Goal: Task Accomplishment & Management: Manage account settings

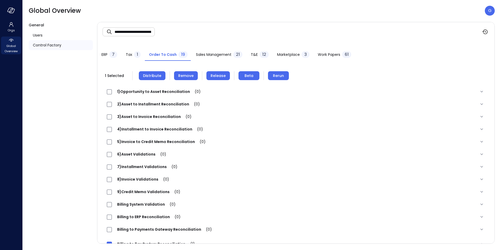
scroll to position [0, 1]
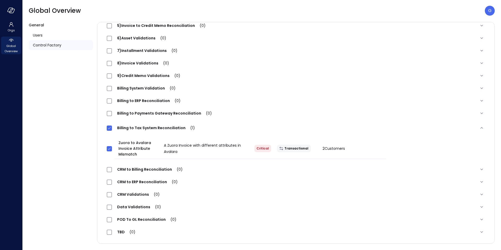
click at [68, 111] on div "General Users Control Factory" at bounding box center [61, 133] width 64 height 222
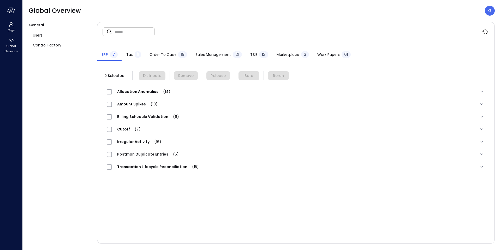
click at [166, 55] on span "Order to Cash" at bounding box center [162, 55] width 27 height 6
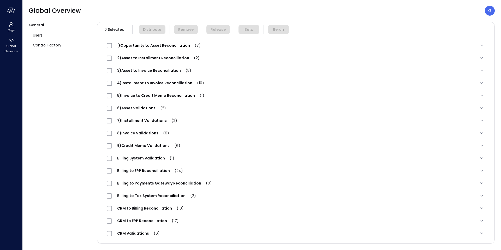
scroll to position [46, 0]
click at [149, 172] on span "Billing to ERP Reconciliation (24)" at bounding box center [150, 170] width 76 height 5
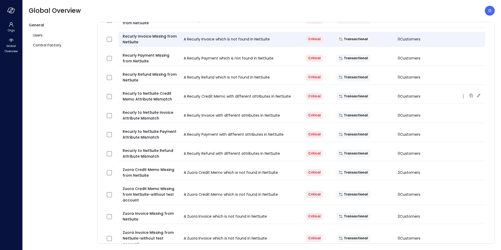
scroll to position [228, 0]
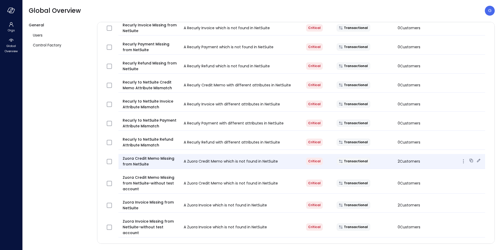
click at [478, 161] on icon at bounding box center [478, 160] width 3 height 3
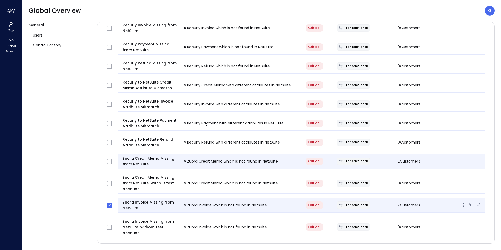
click at [477, 205] on icon at bounding box center [478, 203] width 3 height 3
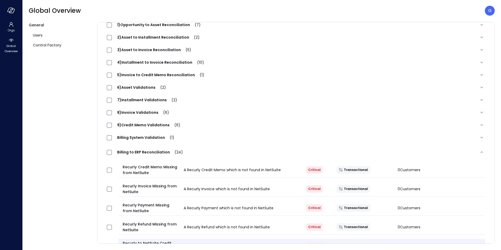
scroll to position [0, 0]
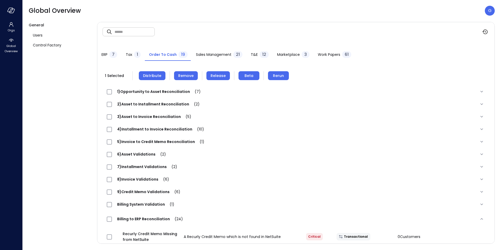
click at [136, 33] on input "text" at bounding box center [135, 32] width 40 height 14
paste input "**********"
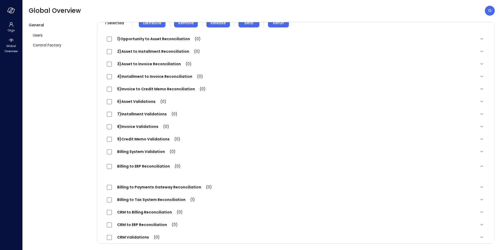
scroll to position [53, 0]
type input "**********"
click at [148, 197] on span "Billing to Tax System Reconciliation (1)" at bounding box center [156, 198] width 88 height 5
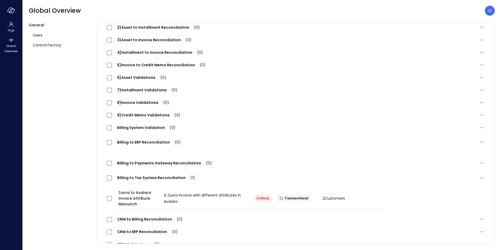
scroll to position [93, 0]
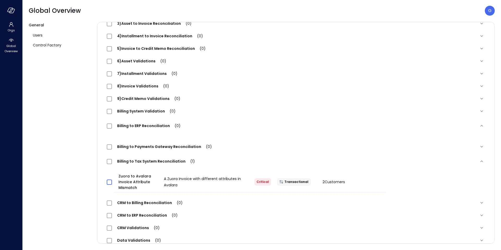
click at [112, 182] on span at bounding box center [109, 181] width 5 height 5
click at [11, 10] on icon "button" at bounding box center [10, 10] width 5 height 4
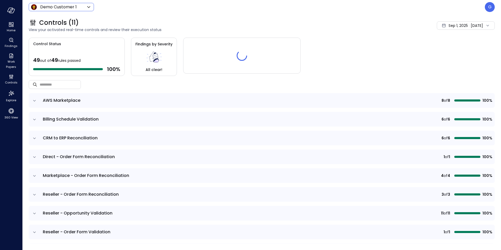
click at [58, 7] on body "Home Findings Work Papers Controls Explore 360 View Demo Customer 1 ***** ​ G C…" at bounding box center [250, 125] width 501 height 250
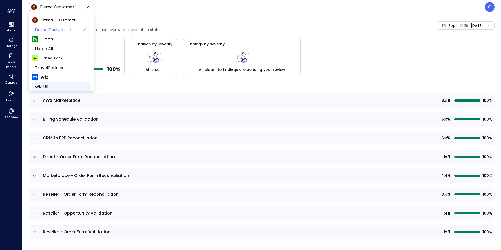
scroll to position [33, 0]
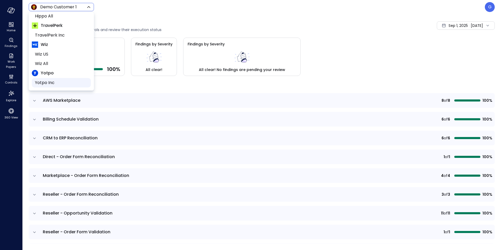
click at [45, 80] on span "Yotpo Inc" at bounding box center [61, 83] width 52 height 6
type input "******"
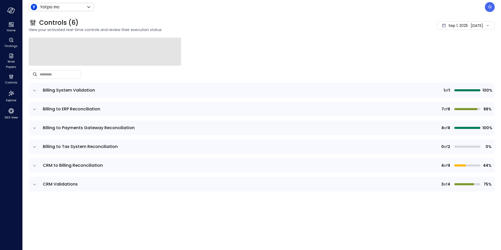
click at [37, 110] on td at bounding box center [34, 109] width 11 height 15
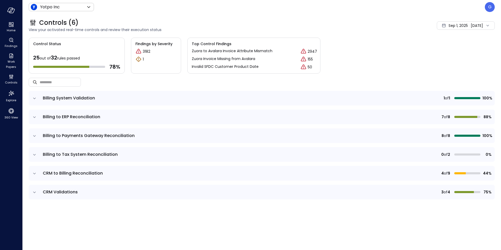
click at [34, 116] on icon "expand row" at bounding box center [34, 117] width 5 height 5
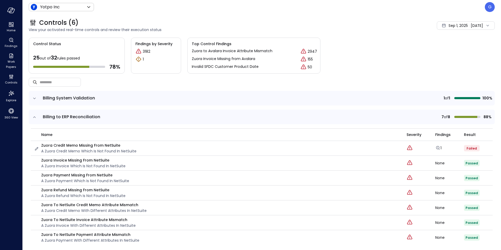
click at [40, 149] on div "Zuora Credit Memo Missing from NetSuite A Zuora Credit Memo which is not found …" at bounding box center [217, 147] width 366 height 11
click at [38, 149] on icon "button" at bounding box center [36, 148] width 5 height 5
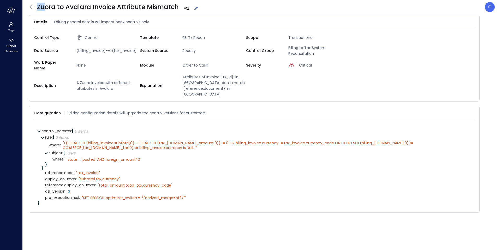
drag, startPoint x: 176, startPoint y: 6, endPoint x: 45, endPoint y: 7, distance: 131.2
click at [40, 8] on span "Zuora to Avalara Invoice Attribute Mismatch V 12" at bounding box center [117, 7] width 161 height 8
click at [38, 8] on span "Zuora to Avalara Invoice Attribute Mismatch V 12" at bounding box center [117, 7] width 161 height 8
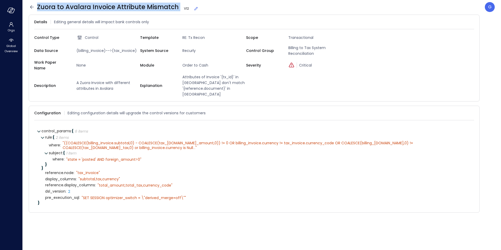
click at [38, 8] on span "Zuora to Avalara Invoice Attribute Mismatch V 12" at bounding box center [117, 7] width 161 height 8
copy span "Zuora to Avalara Invoice Attribute Mismatch"
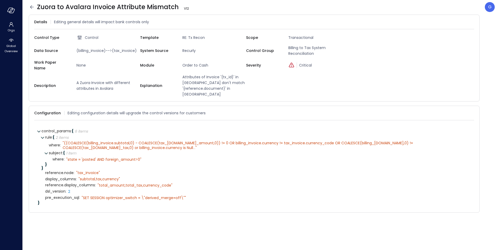
click at [102, 195] on div "control_params : { 6 items } rule : { 2 items } where : " ((COALESCE(billing_in…" at bounding box center [254, 166] width 440 height 84
click at [471, 110] on icon at bounding box center [471, 112] width 5 height 5
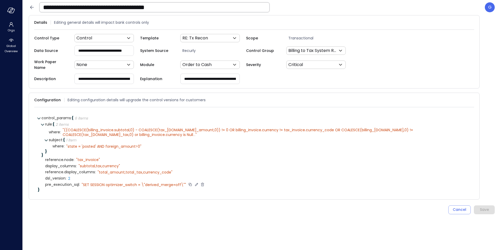
click at [197, 183] on icon at bounding box center [196, 184] width 3 height 3
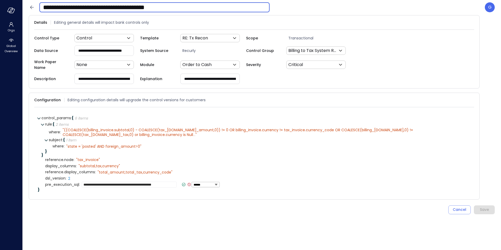
click at [195, 7] on input "**********" at bounding box center [154, 8] width 230 height 14
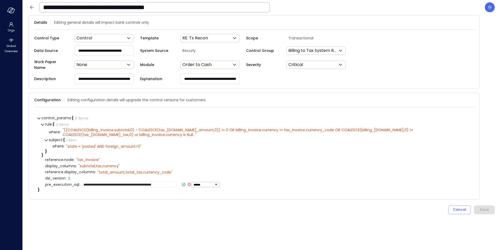
click at [60, 183] on span "pre_execution_sql :" at bounding box center [62, 185] width 35 height 4
click at [200, 183] on icon at bounding box center [200, 184] width 3 height 3
drag, startPoint x: 176, startPoint y: 182, endPoint x: 63, endPoint y: 183, distance: 112.7
click at [63, 183] on div "**********" at bounding box center [257, 185] width 425 height 6
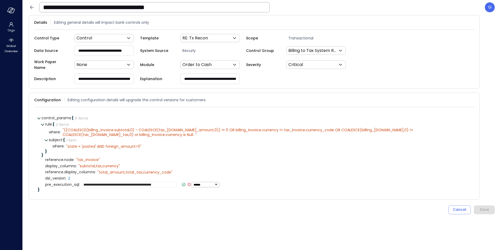
click at [187, 182] on icon at bounding box center [189, 184] width 5 height 5
click at [202, 183] on icon at bounding box center [202, 185] width 3 height 4
click at [80, 176] on icon at bounding box center [80, 178] width 5 height 5
select select "******"
type input "*"
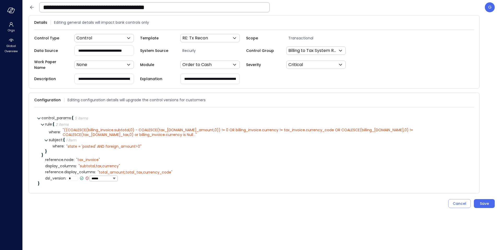
click at [206, 204] on div "Cancel Save" at bounding box center [262, 203] width 466 height 9
click at [482, 201] on div "Save" at bounding box center [484, 203] width 9 height 7
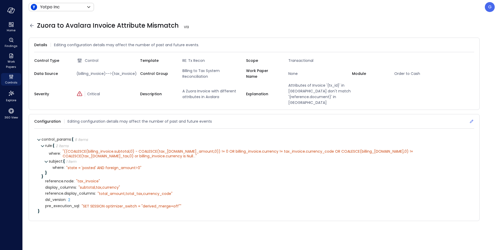
click at [471, 119] on icon at bounding box center [471, 121] width 5 height 5
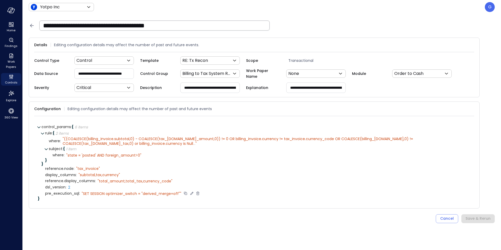
click at [198, 193] on icon at bounding box center [197, 193] width 3 height 4
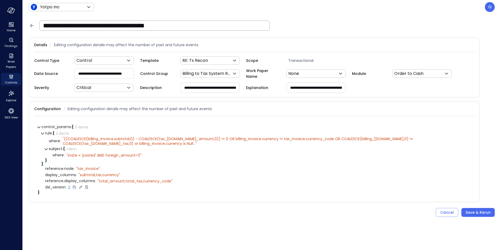
click at [80, 186] on icon at bounding box center [80, 187] width 5 height 5
select select "******"
type input "*"
click at [83, 186] on icon at bounding box center [82, 186] width 2 height 1
click at [472, 210] on div "Save & Rerun" at bounding box center [477, 212] width 25 height 7
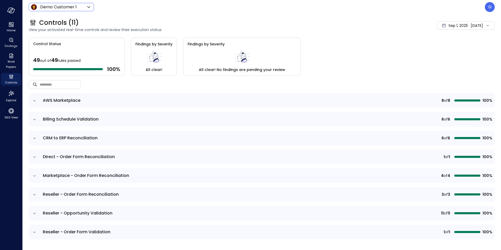
click at [46, 10] on body "Home Findings Work Papers Controls Explore 360 View Demo Customer 1 ***** ​ G C…" at bounding box center [250, 125] width 501 height 250
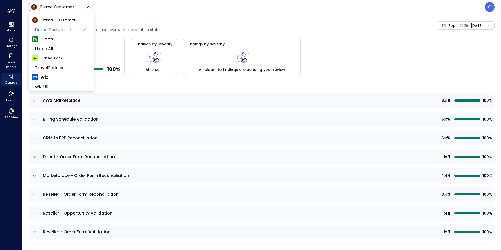
scroll to position [33, 0]
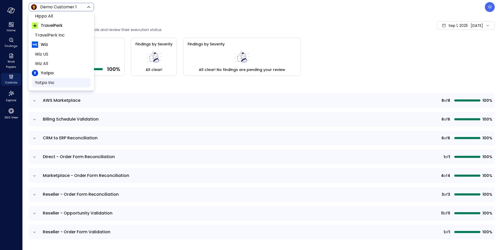
click at [50, 83] on span "Yotpo Inc" at bounding box center [61, 83] width 52 height 6
type input "******"
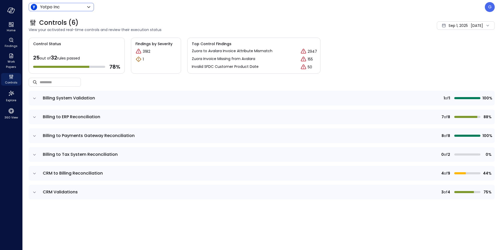
click at [37, 115] on icon "expand row" at bounding box center [34, 117] width 5 height 5
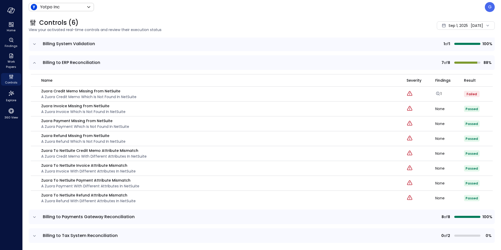
scroll to position [95, 0]
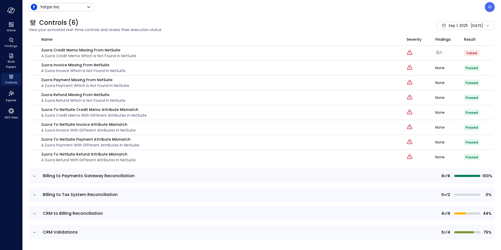
click at [52, 212] on span "CRM to Billing Reconciliation" at bounding box center [73, 213] width 60 height 6
click at [35, 213] on icon "expand row" at bounding box center [34, 213] width 3 height 1
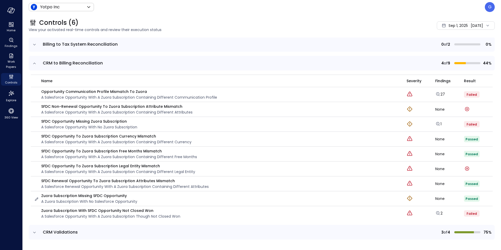
scroll to position [0, 0]
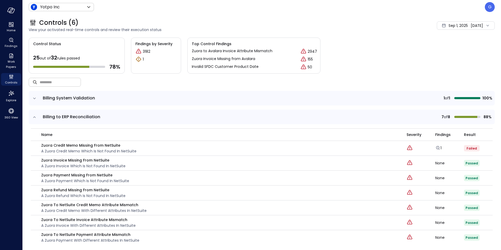
click at [61, 81] on input "text" at bounding box center [60, 82] width 41 height 14
click at [37, 150] on icon "button" at bounding box center [36, 148] width 5 height 5
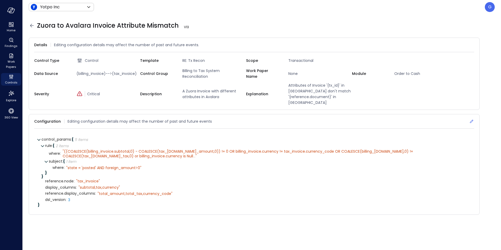
click at [473, 120] on icon at bounding box center [471, 121] width 3 height 3
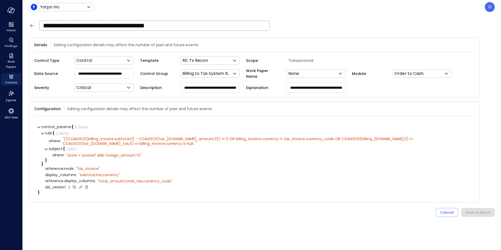
click at [82, 185] on icon at bounding box center [80, 187] width 5 height 5
select select "******"
type input "*"
click at [83, 186] on icon at bounding box center [81, 187] width 5 height 5
click at [467, 208] on button "Save & Rerun" at bounding box center [477, 212] width 33 height 9
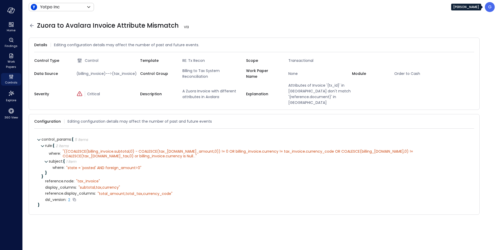
click at [491, 7] on div "G" at bounding box center [490, 7] width 10 height 10
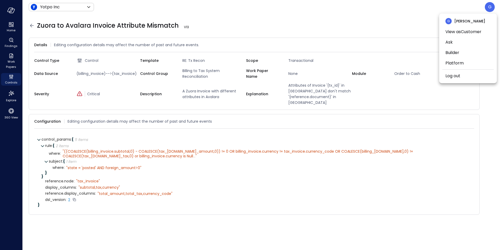
click at [332, 17] on div at bounding box center [250, 125] width 501 height 250
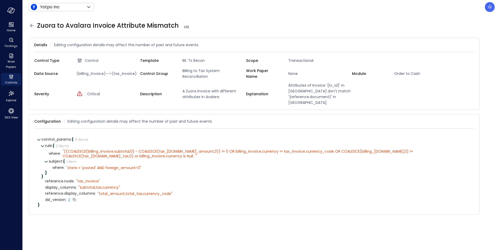
click at [474, 124] on div "Configuration Editing configuration details may affect the number of past and f…" at bounding box center [254, 164] width 451 height 101
click at [470, 119] on icon at bounding box center [471, 121] width 5 height 5
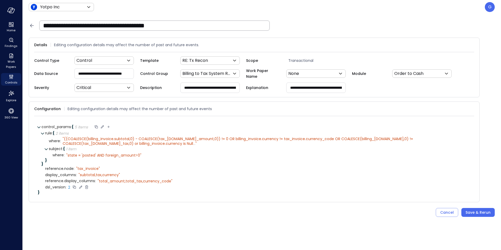
click at [109, 126] on icon at bounding box center [108, 127] width 2 height 2
paste input "****"
type input "**********"
click at [156, 125] on icon at bounding box center [154, 126] width 5 height 5
click at [98, 193] on icon at bounding box center [99, 193] width 5 height 5
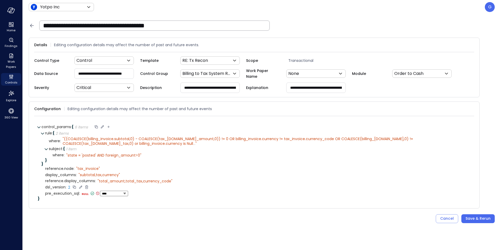
click at [108, 192] on select "****** ****** ******* **** ****** *****" at bounding box center [114, 193] width 24 height 3
click at [102, 192] on select "****** ****** ******* **** ****** *****" at bounding box center [114, 193] width 24 height 3
select select "******"
paste textarea "**********"
type textarea "**********"
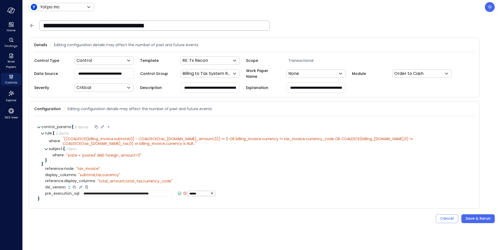
click at [177, 193] on icon at bounding box center [179, 193] width 5 height 5
click at [477, 217] on div "Save & Rerun" at bounding box center [477, 218] width 25 height 7
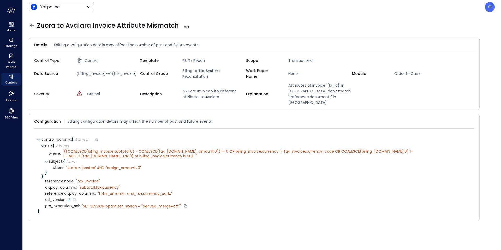
click at [58, 198] on span "dsl_version :" at bounding box center [55, 200] width 21 height 4
copy span "dsl_version"
click at [471, 119] on icon at bounding box center [471, 121] width 5 height 5
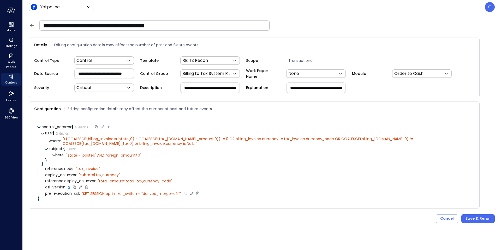
click at [81, 186] on icon at bounding box center [80, 186] width 3 height 3
select select "******"
type input "*"
click at [83, 186] on icon at bounding box center [81, 187] width 5 height 5
click at [478, 216] on div "Save & Rerun" at bounding box center [477, 218] width 25 height 7
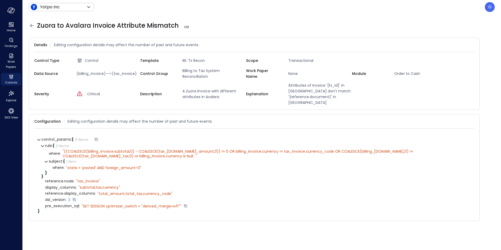
click at [78, 2] on div "Yotpo Inc ****** ​ G" at bounding box center [262, 7] width 466 height 10
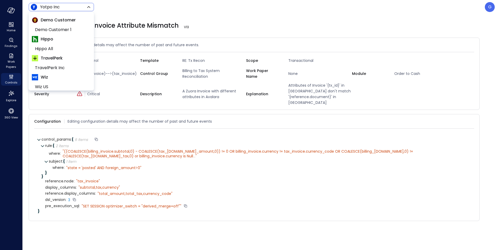
click at [81, 4] on body "Home Findings Work Papers Controls Explore 360 View Yotpo Inc ****** ​ G Zuora …" at bounding box center [250, 125] width 501 height 250
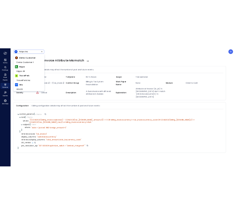
scroll to position [33, 0]
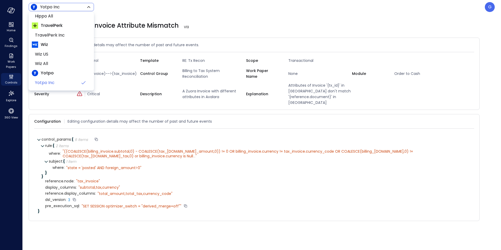
click at [150, 12] on div at bounding box center [250, 125] width 501 height 250
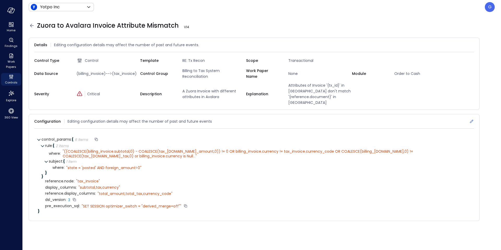
click at [470, 119] on icon at bounding box center [471, 121] width 5 height 5
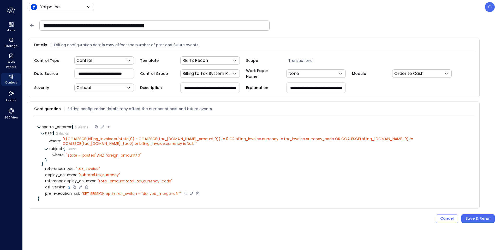
click at [82, 186] on icon at bounding box center [80, 187] width 5 height 5
select select "******"
type input "*"
click at [83, 186] on icon at bounding box center [81, 187] width 5 height 5
click at [488, 216] on div "Save & Rerun" at bounding box center [477, 218] width 25 height 7
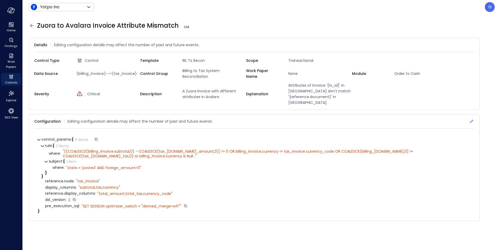
click at [472, 120] on icon at bounding box center [471, 121] width 3 height 3
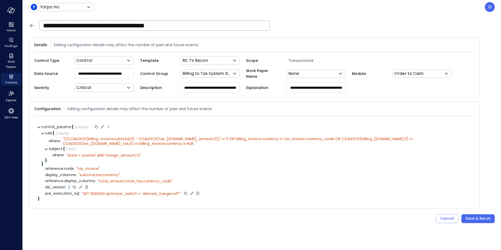
click at [197, 192] on icon at bounding box center [197, 193] width 5 height 5
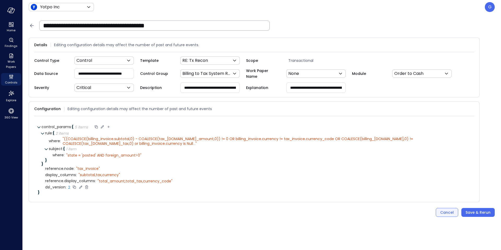
click at [449, 209] on div "Cancel" at bounding box center [447, 212] width 14 height 7
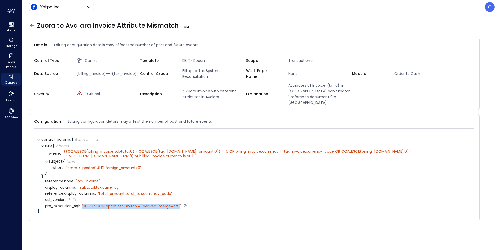
drag, startPoint x: 180, startPoint y: 197, endPoint x: 81, endPoint y: 197, distance: 99.6
click at [81, 204] on div "" SET SESSION optimizer_switch = "derived_merge=off""" at bounding box center [134, 206] width 108 height 5
click at [194, 203] on div "pre_execution_sql : " SET SESSION optimizer_switch = "derived_merge=off""" at bounding box center [257, 206] width 425 height 6
click at [471, 119] on icon at bounding box center [471, 121] width 5 height 5
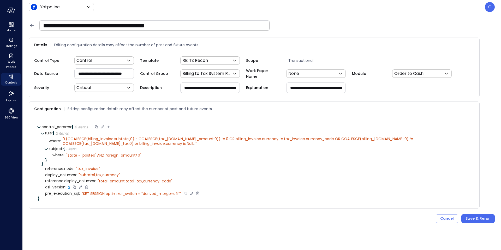
click at [191, 192] on icon at bounding box center [191, 193] width 5 height 5
drag, startPoint x: 171, startPoint y: 192, endPoint x: 61, endPoint y: 186, distance: 111.0
click at [61, 186] on div "**********" at bounding box center [255, 165] width 429 height 70
click at [183, 193] on icon at bounding box center [185, 193] width 5 height 5
click at [197, 193] on icon at bounding box center [197, 193] width 5 height 5
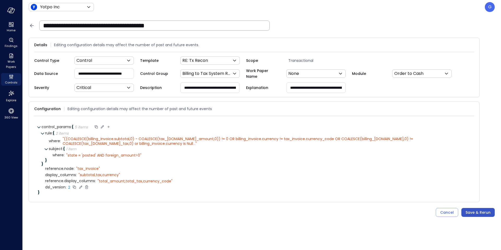
click at [482, 213] on div "Save & Rerun" at bounding box center [477, 212] width 25 height 7
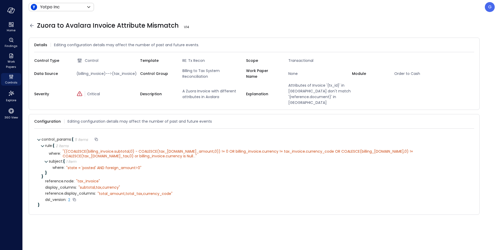
click at [187, 165] on div "where : " state = 'posted' AND foreign_amount>0"" at bounding box center [261, 168] width 418 height 6
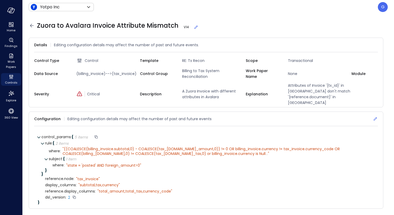
click at [376, 116] on icon at bounding box center [375, 118] width 5 height 5
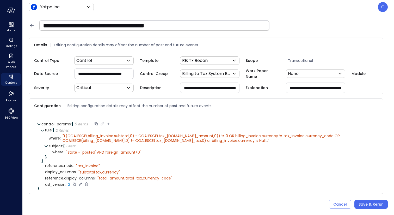
click at [81, 183] on icon at bounding box center [80, 184] width 3 height 3
select select "******"
type input "*"
click at [83, 184] on icon at bounding box center [81, 184] width 5 height 5
click at [379, 206] on div "Save & Rerun" at bounding box center [371, 204] width 25 height 7
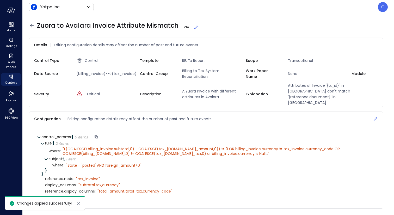
click at [378, 207] on form "Details Editing configuration details may affect the number of past and future …" at bounding box center [208, 123] width 359 height 171
click at [71, 146] on span "((COALESCE(billing_invoice.subtotal,0) - COALESCE(tax_[DOMAIN_NAME]_amount,0)) …" at bounding box center [202, 151] width 279 height 10
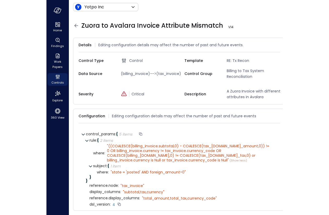
scroll to position [3, 0]
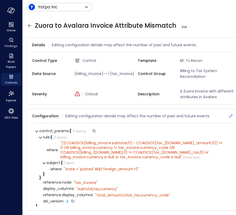
click at [231, 109] on div "Configuration Editing configuration details may affect the number of past and f…" at bounding box center [133, 116] width 202 height 14
click at [231, 113] on icon at bounding box center [231, 115] width 5 height 5
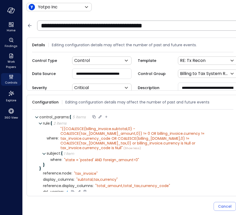
click at [80, 189] on icon at bounding box center [79, 191] width 5 height 5
select select "******"
type input "**"
click at [82, 191] on icon at bounding box center [81, 191] width 2 height 1
click at [212, 199] on form "**********" at bounding box center [150, 124] width 246 height 173
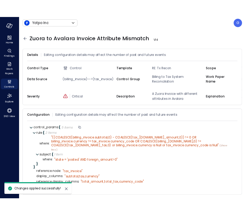
scroll to position [0, 0]
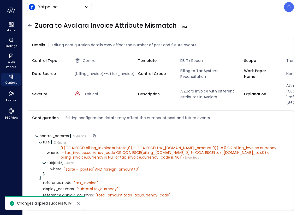
click at [0, 66] on div "Home Findings Work Papers Controls Explore 360 View" at bounding box center [11, 71] width 22 height 100
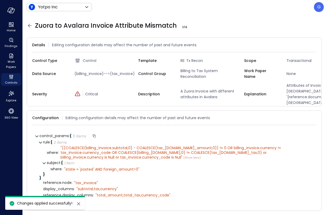
click at [80, 204] on icon "close" at bounding box center [78, 203] width 6 height 6
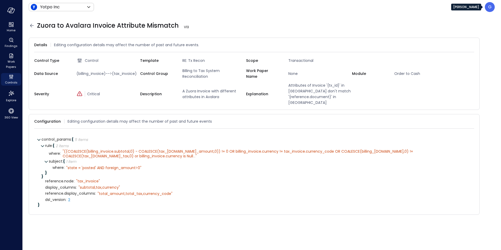
click at [490, 6] on p "G" at bounding box center [489, 7] width 3 height 6
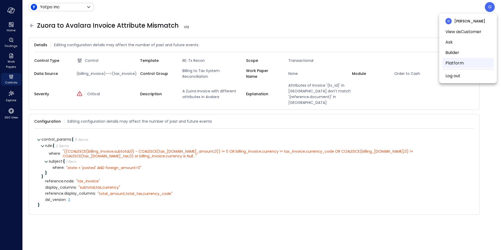
click at [454, 62] on li "Platform" at bounding box center [467, 63] width 51 height 10
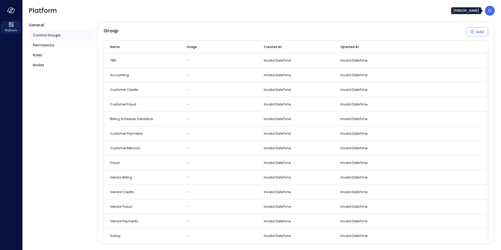
click at [491, 12] on div "G" at bounding box center [490, 11] width 10 height 10
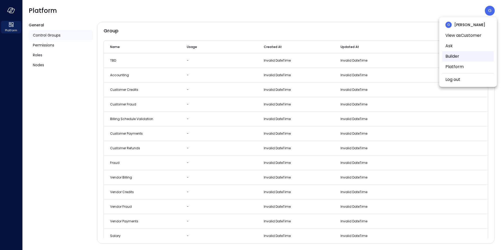
click at [464, 58] on li "Builder" at bounding box center [467, 56] width 51 height 10
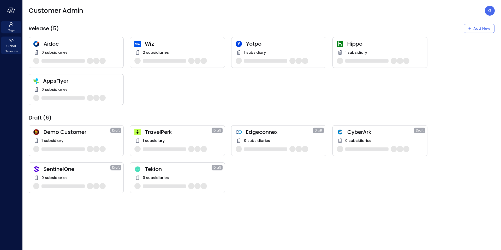
click at [16, 51] on span "Global Overview" at bounding box center [11, 48] width 16 height 10
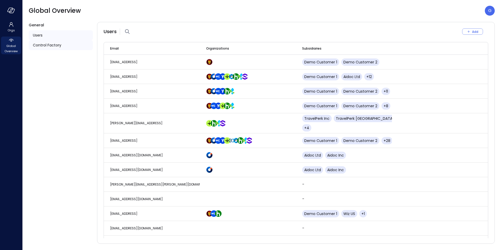
click at [43, 46] on span "Control Factory" at bounding box center [47, 45] width 28 height 6
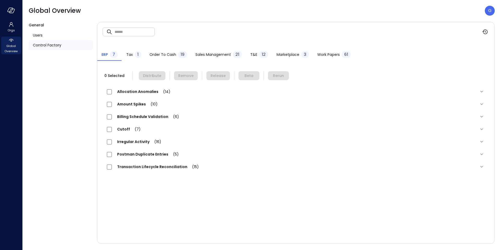
click at [113, 29] on div "​ ​" at bounding box center [129, 31] width 52 height 9
paste input "**********"
type input "**********"
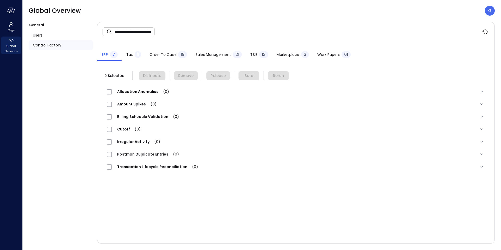
click at [164, 60] on button "Order to Cash 19" at bounding box center [168, 54] width 46 height 11
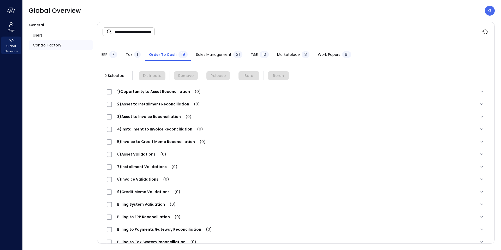
click at [128, 55] on span "Tax" at bounding box center [129, 55] width 7 height 6
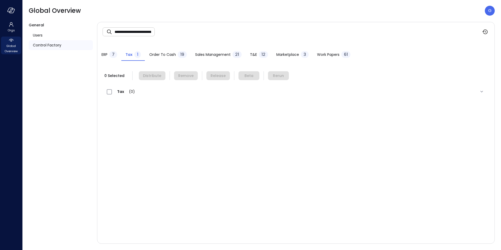
click at [165, 55] on span "Order to Cash" at bounding box center [162, 55] width 27 height 6
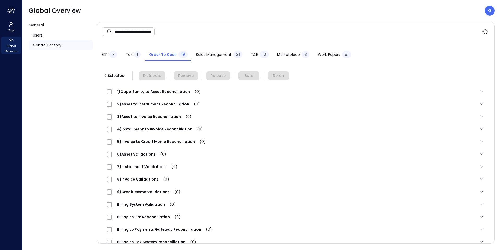
click at [115, 30] on input "**********" at bounding box center [135, 32] width 40 height 14
click at [141, 33] on input "**********" at bounding box center [135, 32] width 40 height 14
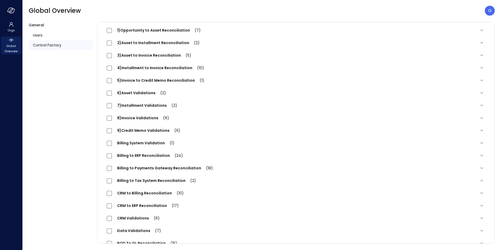
scroll to position [82, 0]
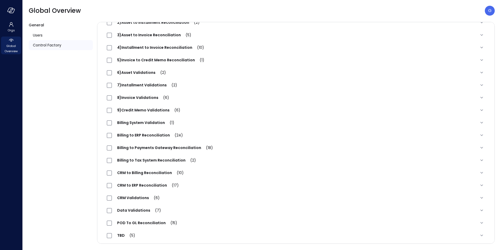
click at [129, 183] on span "CRM to ERP Reconciliation (17)" at bounding box center [148, 185] width 72 height 5
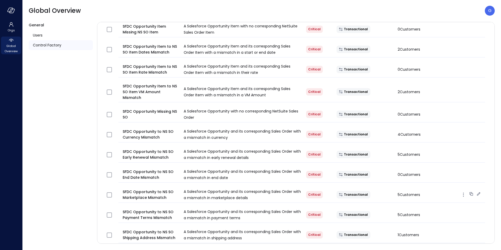
scroll to position [432, 0]
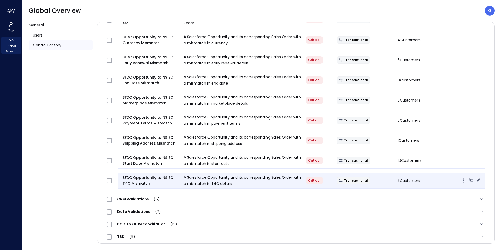
click at [479, 178] on icon at bounding box center [478, 179] width 3 height 3
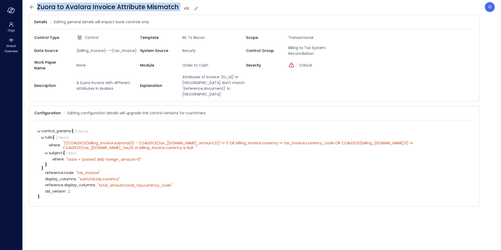
drag, startPoint x: 177, startPoint y: 7, endPoint x: 37, endPoint y: 7, distance: 140.1
click at [37, 7] on span "Zuora to Avalara Invoice Attribute Mismatch V 13" at bounding box center [117, 7] width 161 height 8
copy span "Zuora to Avalara Invoice Attribute Mismatch"
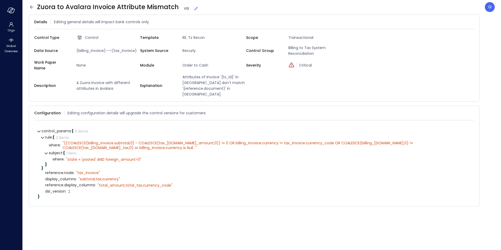
drag, startPoint x: 177, startPoint y: 7, endPoint x: 37, endPoint y: 7, distance: 139.8
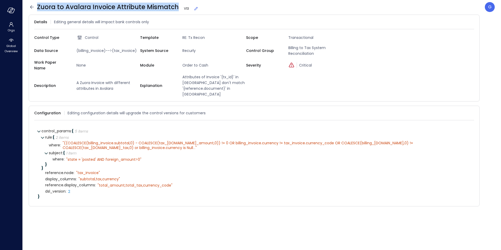
drag, startPoint x: 37, startPoint y: 7, endPoint x: 176, endPoint y: 7, distance: 138.8
click at [176, 7] on span "Zuora to Avalara Invoice Attribute Mismatch V 13" at bounding box center [117, 7] width 161 height 8
copy span "Zuora to Avalara Invoice Attribute Mismatch"
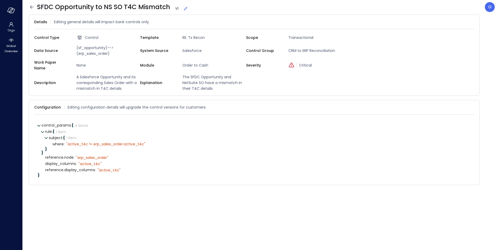
click at [30, 8] on icon at bounding box center [32, 7] width 6 height 6
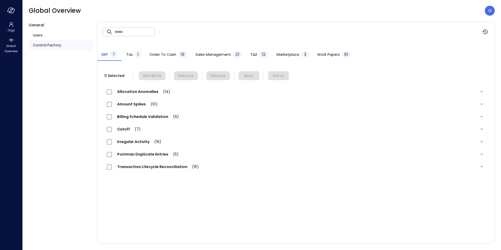
click at [120, 32] on input "text" at bounding box center [135, 32] width 40 height 14
paste input "**********"
type input "**********"
click at [162, 52] on span "Order to Cash" at bounding box center [162, 55] width 27 height 6
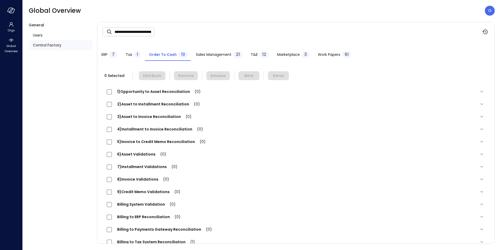
scroll to position [85, 0]
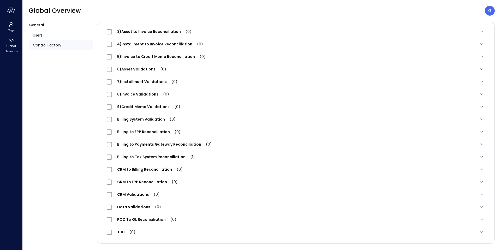
click at [151, 156] on span "Billing to Tax System Reconciliation (1)" at bounding box center [156, 156] width 88 height 5
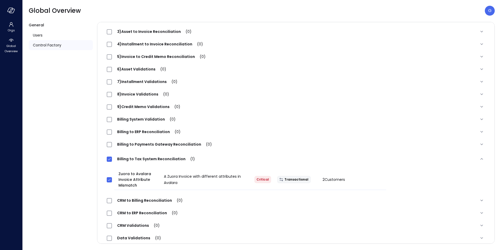
scroll to position [0, 0]
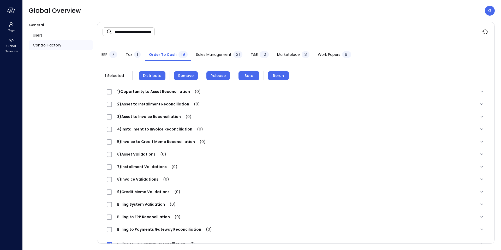
click at [273, 78] on span "Rerun" at bounding box center [278, 76] width 11 height 6
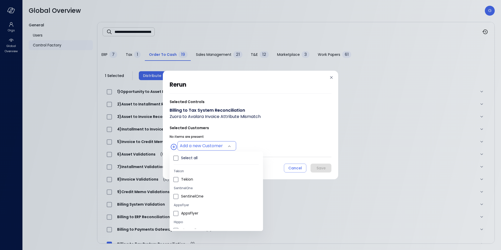
click at [219, 143] on body "**********" at bounding box center [250, 125] width 501 height 250
click at [191, 193] on span "Yotpo Inc" at bounding box center [220, 192] width 78 height 5
type input "**********"
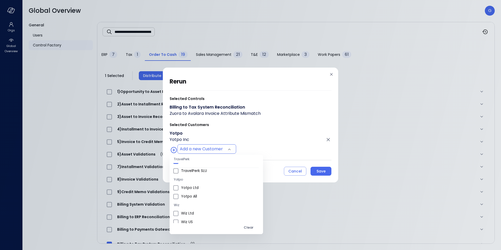
click at [273, 157] on div at bounding box center [250, 125] width 501 height 250
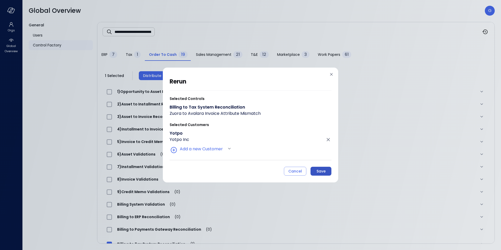
click at [322, 169] on div "Save" at bounding box center [320, 171] width 9 height 7
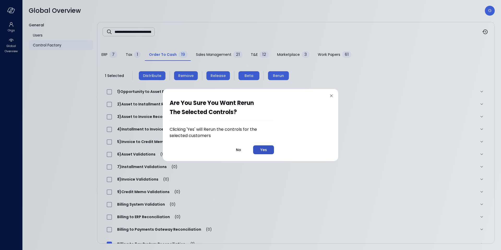
click at [263, 151] on div "Yes" at bounding box center [263, 150] width 7 height 7
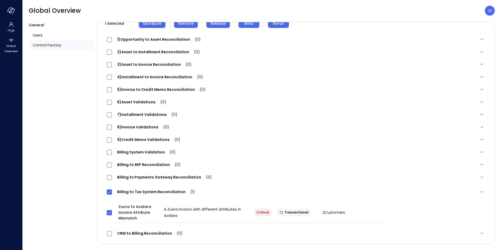
scroll to position [116, 0]
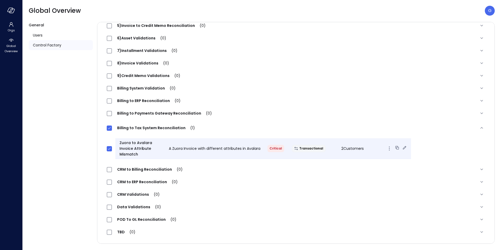
click at [402, 147] on icon at bounding box center [404, 147] width 5 height 5
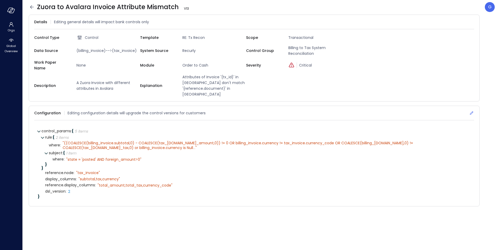
click at [470, 110] on icon at bounding box center [471, 112] width 5 height 5
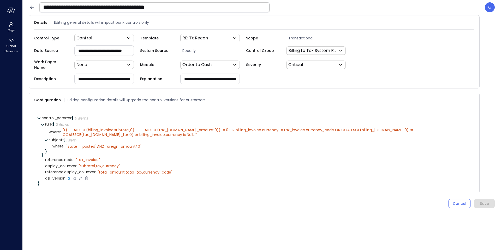
click at [82, 176] on icon at bounding box center [80, 178] width 5 height 5
select select "******"
type input "*"
click at [81, 176] on icon at bounding box center [81, 178] width 5 height 5
click at [485, 200] on div "Save" at bounding box center [484, 203] width 9 height 7
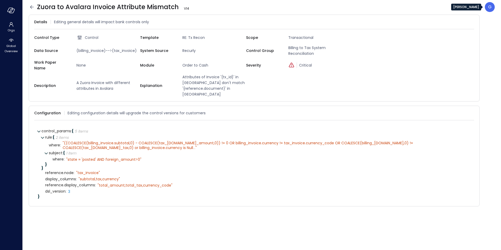
click at [492, 10] on div "G" at bounding box center [490, 7] width 10 height 10
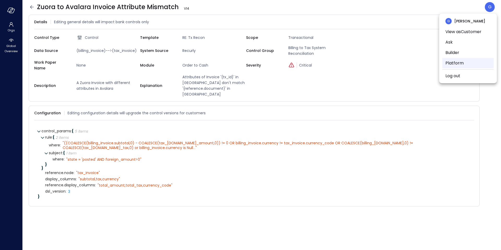
click at [455, 60] on li "Platform" at bounding box center [467, 63] width 51 height 10
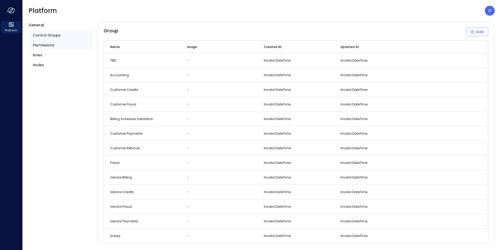
click at [44, 43] on span "Permissions" at bounding box center [43, 45] width 21 height 6
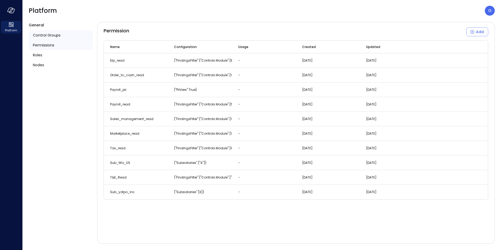
click at [46, 37] on span "Control Groups" at bounding box center [47, 35] width 28 height 6
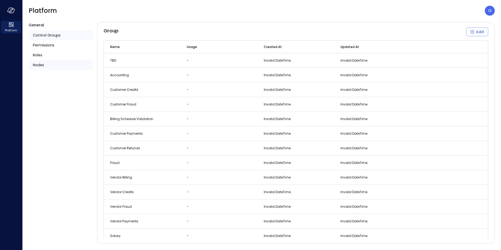
click at [39, 63] on span "Nodes" at bounding box center [38, 65] width 11 height 6
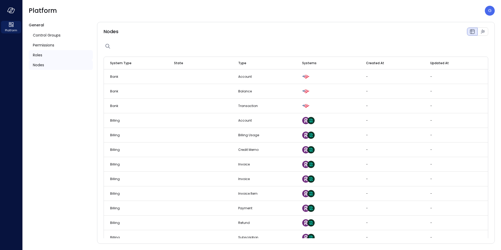
click at [39, 56] on span "Roles" at bounding box center [37, 55] width 9 height 6
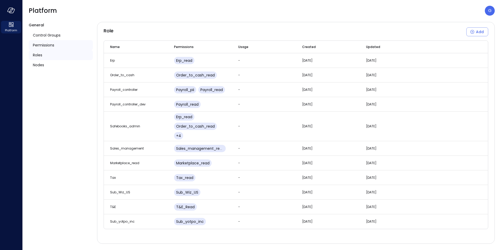
click at [41, 45] on span "Permissions" at bounding box center [43, 45] width 21 height 6
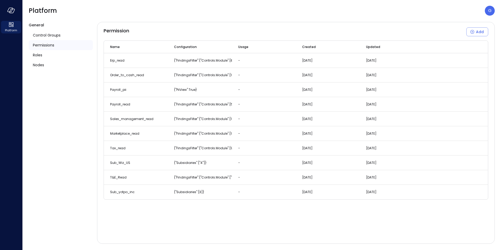
click at [39, 25] on span "General" at bounding box center [36, 24] width 15 height 5
click at [43, 34] on span "Control Groups" at bounding box center [47, 35] width 28 height 6
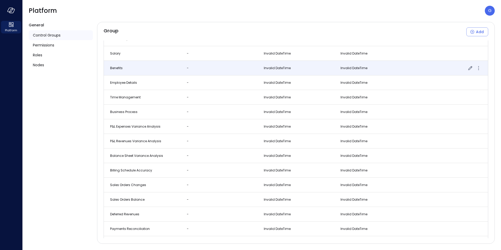
scroll to position [184, 0]
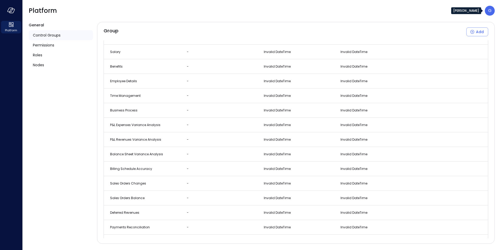
click at [490, 12] on p "G" at bounding box center [489, 11] width 3 height 6
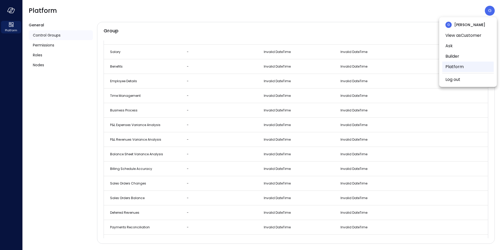
click at [453, 64] on li "Platform" at bounding box center [467, 67] width 51 height 10
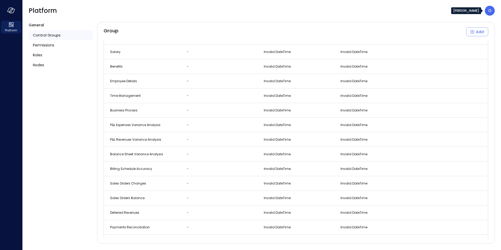
click at [487, 11] on div "G" at bounding box center [490, 11] width 10 height 10
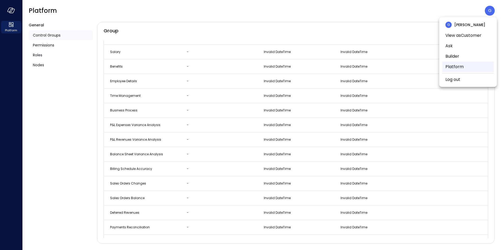
click at [458, 65] on li "Platform" at bounding box center [467, 67] width 51 height 10
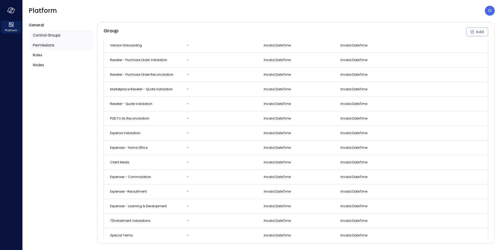
scroll to position [1064, 0]
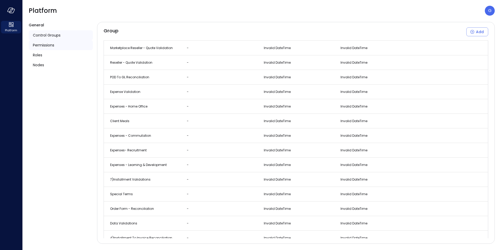
click at [58, 44] on div "Permissions" at bounding box center [61, 45] width 64 height 10
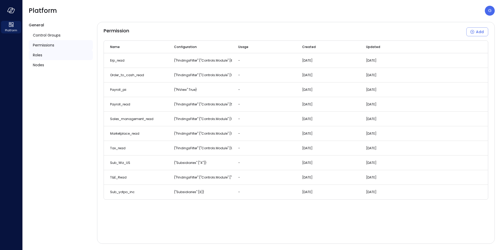
click at [44, 52] on div "Roles" at bounding box center [61, 55] width 64 height 10
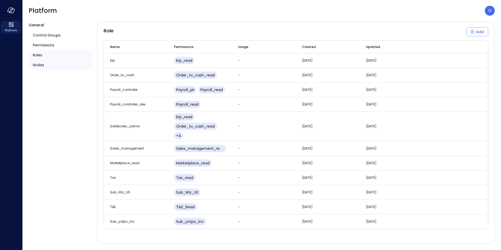
click at [42, 65] on span "Nodes" at bounding box center [38, 65] width 11 height 6
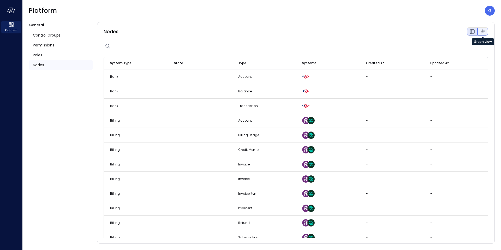
click at [484, 29] on icon "Graph view" at bounding box center [482, 31] width 6 height 6
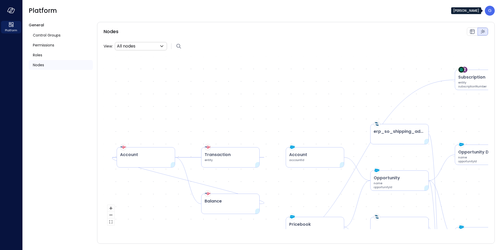
click at [488, 11] on p "G" at bounding box center [489, 11] width 3 height 6
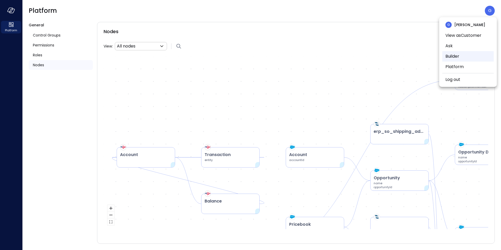
click at [455, 58] on li "Builder" at bounding box center [467, 56] width 51 height 10
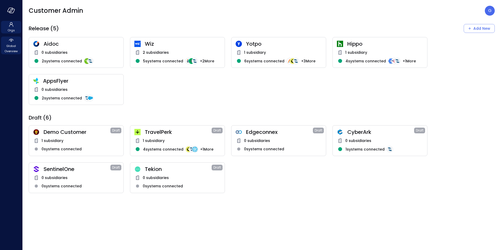
click at [11, 43] on span "Global Overview" at bounding box center [11, 48] width 16 height 10
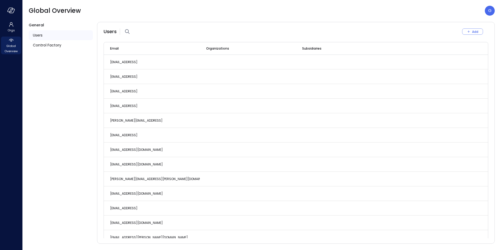
click at [41, 34] on span "Users" at bounding box center [38, 35] width 10 height 6
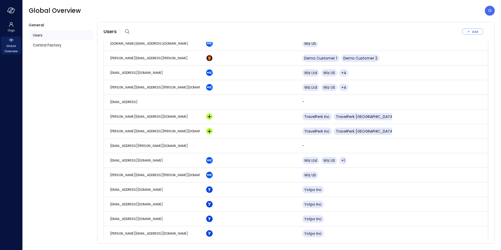
scroll to position [1003, 0]
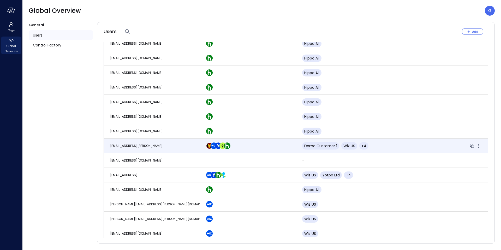
click at [150, 143] on span "[EMAIL_ADDRESS][PERSON_NAME]" at bounding box center [136, 145] width 52 height 4
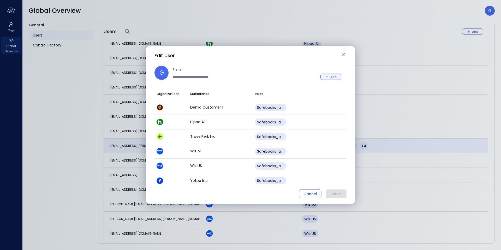
click at [329, 74] on button "Add" at bounding box center [330, 77] width 21 height 6
click at [327, 77] on icon "button" at bounding box center [327, 76] width 5 height 5
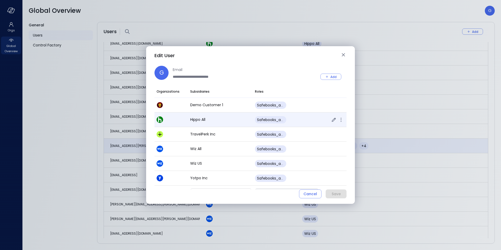
scroll to position [0, 0]
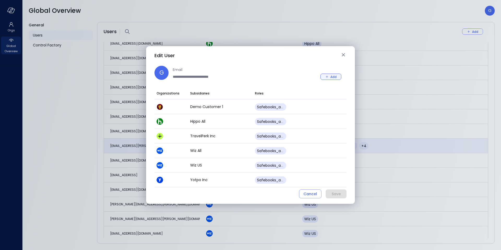
click at [327, 77] on icon "button" at bounding box center [327, 77] width 2 height 2
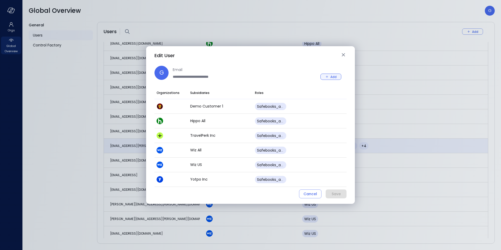
click at [327, 77] on icon "button" at bounding box center [327, 77] width 2 height 2
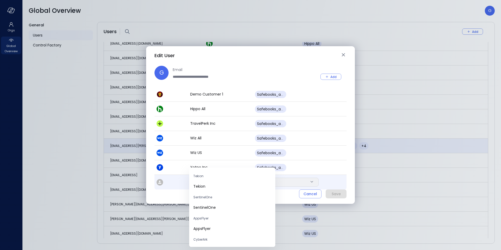
click at [231, 181] on body "Orgs Global Overview Global Overview G General Users Control Factory Users Add …" at bounding box center [250, 125] width 501 height 250
click at [208, 216] on span "Yotpo All" at bounding box center [232, 215] width 78 height 5
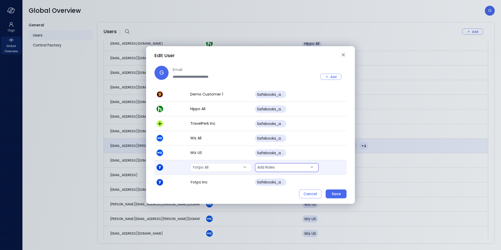
click at [273, 166] on body "Orgs Global Overview Global Overview G General Users Control Factory Users Add …" at bounding box center [250, 125] width 501 height 250
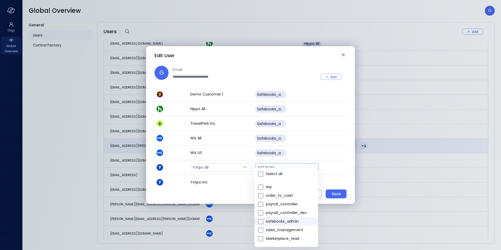
click at [292, 222] on span "safebooks_admin" at bounding box center [290, 221] width 48 height 5
type input "*"
click at [338, 194] on div at bounding box center [250, 125] width 501 height 250
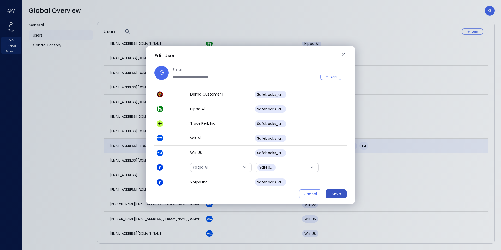
click at [336, 194] on div "Save" at bounding box center [336, 194] width 9 height 7
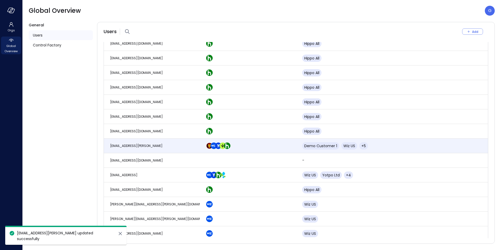
click at [17, 14] on div at bounding box center [11, 10] width 22 height 21
click at [17, 13] on div at bounding box center [11, 10] width 22 height 21
click at [11, 12] on icon "button" at bounding box center [11, 11] width 8 height 6
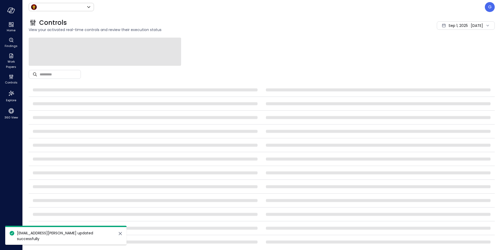
type input "*****"
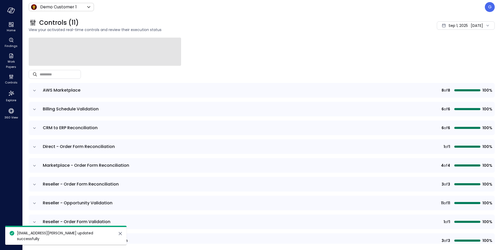
click at [65, 13] on header "Demo Customer 1 ***** ​ G" at bounding box center [261, 7] width 478 height 14
click at [67, 9] on body "Home Findings Work Papers Controls Explore 360 View Demo Customer 1 ***** ​ G C…" at bounding box center [250, 125] width 501 height 250
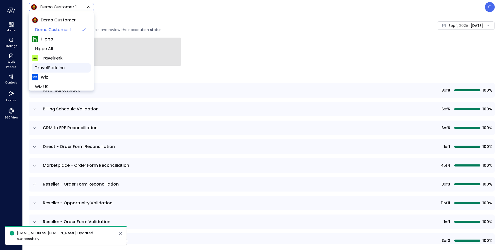
scroll to position [33, 0]
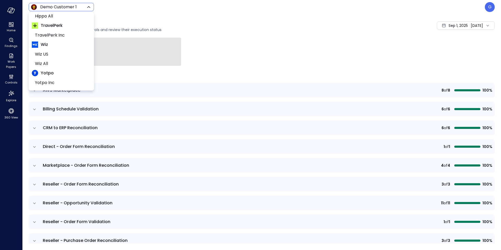
click at [487, 7] on div at bounding box center [250, 125] width 501 height 250
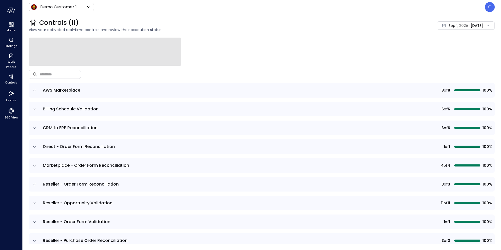
click at [490, 12] on header "Demo Customer 1 ***** ​ G" at bounding box center [261, 7] width 478 height 14
click at [488, 9] on p "G" at bounding box center [489, 7] width 3 height 6
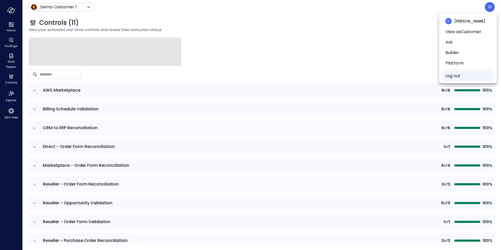
click at [451, 75] on link "Log out" at bounding box center [452, 76] width 15 height 6
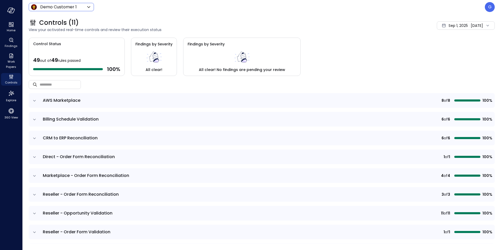
click at [56, 3] on div "Demo Customer 1 ***** ​" at bounding box center [61, 7] width 65 height 8
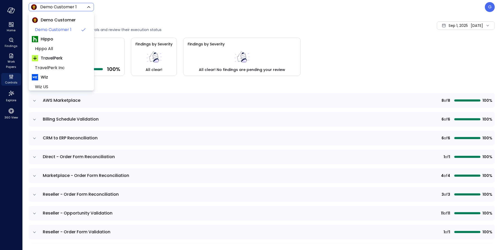
click at [69, 8] on body "Home Findings Work Papers Controls Explore 360 View Demo Customer 1 ***** ​ G C…" at bounding box center [250, 125] width 501 height 250
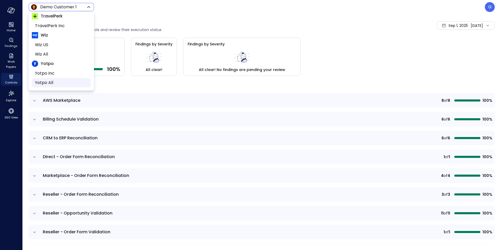
click at [52, 80] on span "Yotpo All" at bounding box center [61, 83] width 52 height 6
type input "******"
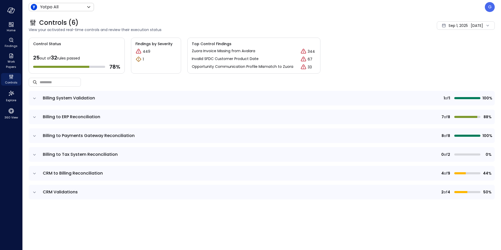
click at [34, 171] on icon "expand row" at bounding box center [34, 173] width 5 height 5
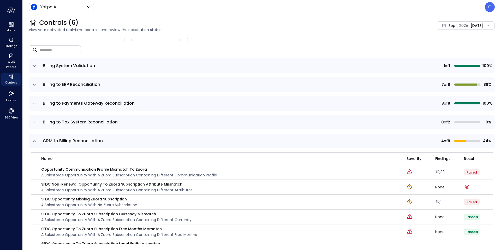
scroll to position [94, 0]
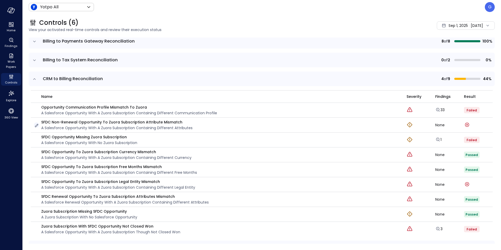
click at [37, 124] on icon "button" at bounding box center [36, 125] width 3 height 3
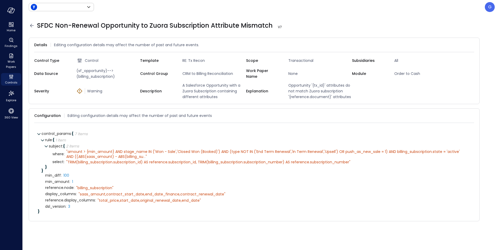
type input "******"
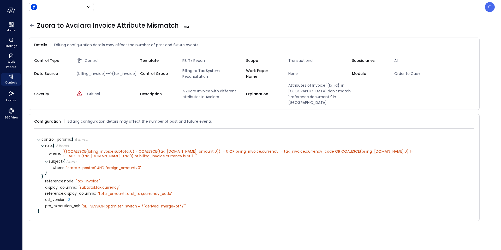
type input "******"
click at [471, 119] on icon at bounding box center [471, 121] width 5 height 5
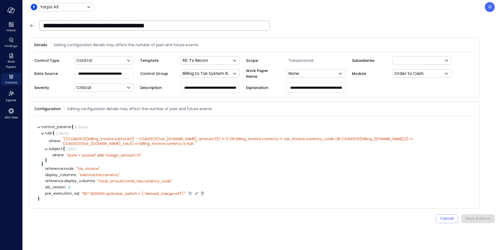
click at [202, 191] on icon at bounding box center [202, 193] width 5 height 5
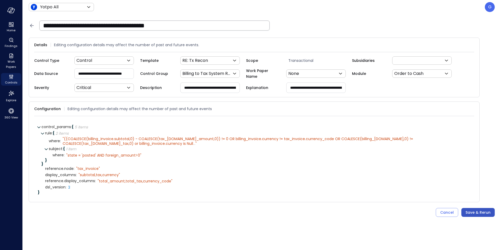
click at [482, 211] on div "Save & Rerun" at bounding box center [477, 212] width 25 height 7
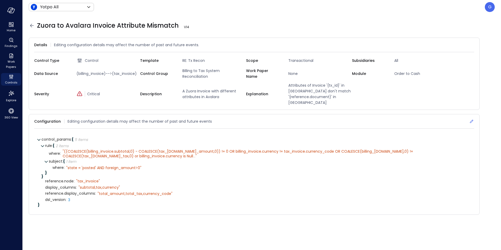
click at [470, 119] on icon at bounding box center [471, 121] width 5 height 5
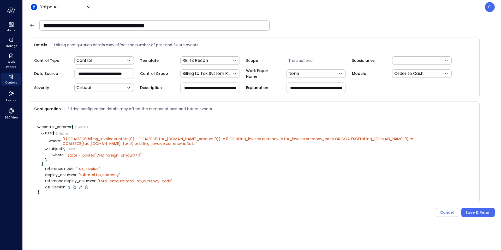
click at [81, 186] on icon at bounding box center [80, 186] width 3 height 3
select select "******"
type input "*"
click at [83, 185] on icon at bounding box center [81, 187] width 5 height 5
click at [475, 212] on div "Save & Rerun" at bounding box center [477, 212] width 25 height 7
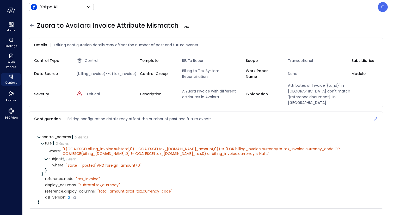
click at [374, 116] on icon at bounding box center [375, 118] width 5 height 5
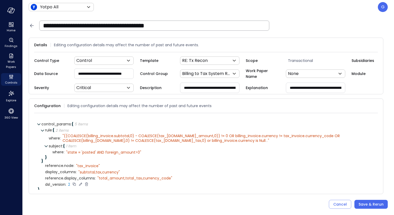
click at [81, 184] on icon at bounding box center [80, 184] width 5 height 5
select select "******"
type input "*"
click at [82, 184] on icon at bounding box center [81, 184] width 5 height 5
click at [371, 205] on div "Save & Rerun" at bounding box center [371, 204] width 25 height 7
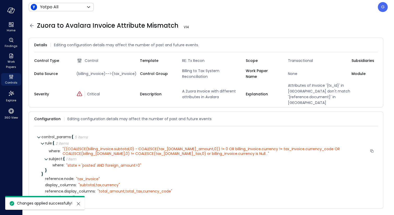
click at [78, 146] on span "((COALESCE(billing_invoice.subtotal,0) - COALESCE(tax_[DOMAIN_NAME]_amount,0)) …" at bounding box center [202, 151] width 279 height 10
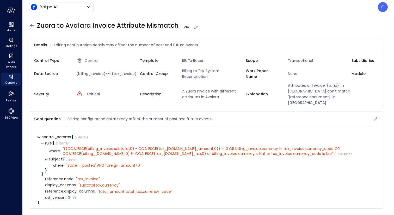
click at [375, 116] on icon at bounding box center [375, 118] width 5 height 5
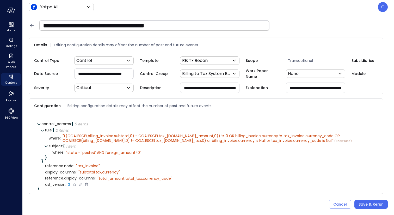
click at [81, 183] on icon at bounding box center [80, 184] width 5 height 5
select select "******"
type input "*"
click at [83, 183] on icon at bounding box center [82, 183] width 2 height 1
click at [368, 206] on div "Save & Rerun" at bounding box center [371, 204] width 25 height 7
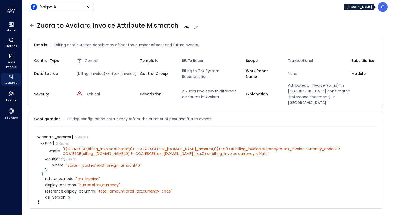
click at [382, 8] on p "G" at bounding box center [383, 7] width 3 height 6
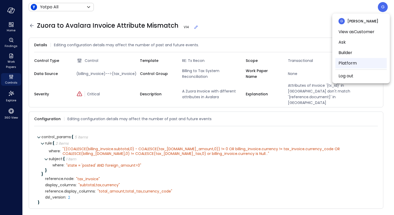
click at [349, 62] on li "Platform" at bounding box center [361, 63] width 51 height 10
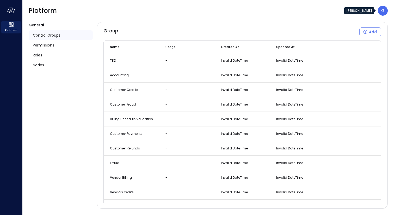
click at [382, 12] on p "G" at bounding box center [383, 11] width 3 height 6
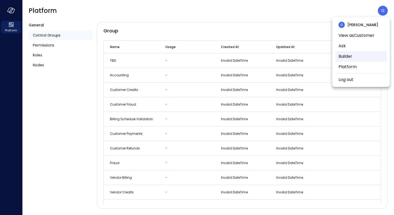
click at [363, 55] on li "Builder" at bounding box center [361, 56] width 51 height 10
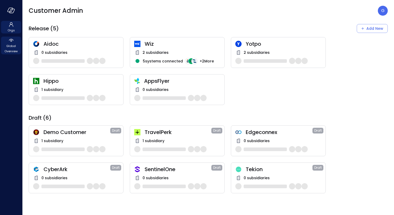
click at [14, 40] on icon at bounding box center [11, 40] width 6 height 6
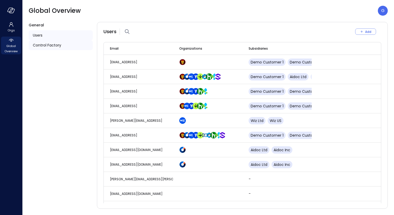
click at [57, 48] on span "Control Factory" at bounding box center [47, 45] width 28 height 6
